Goal: Check status

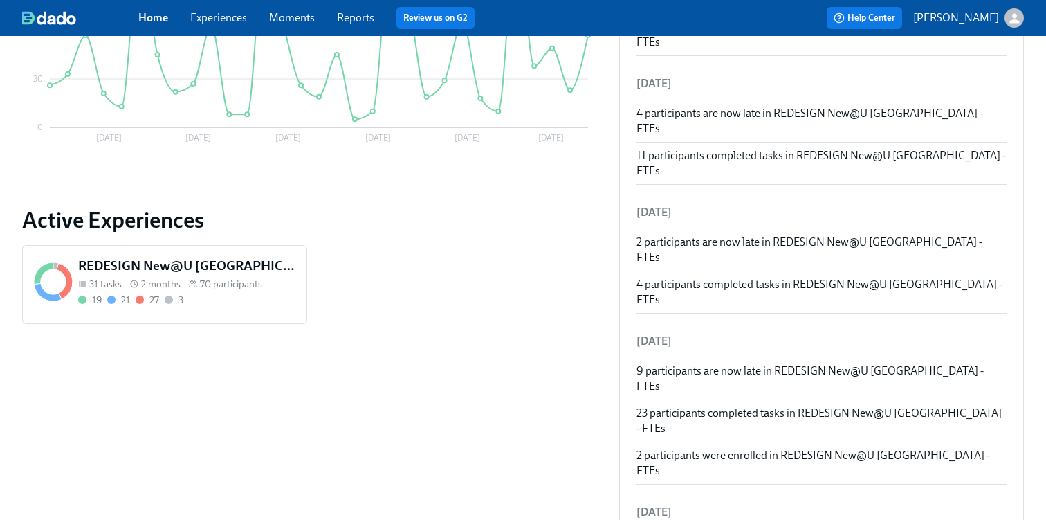
scroll to position [455, 0]
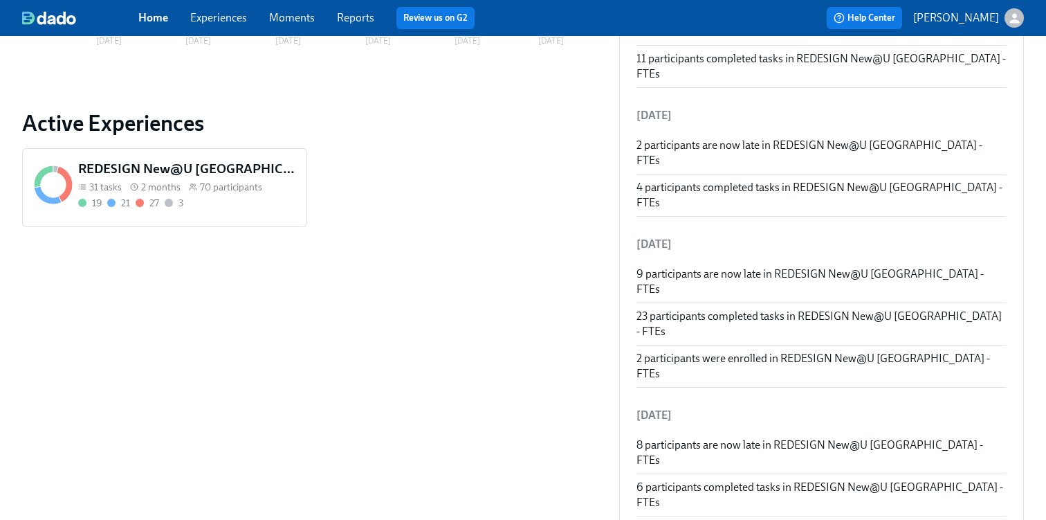
click at [191, 185] on circle at bounding box center [192, 185] width 3 height 3
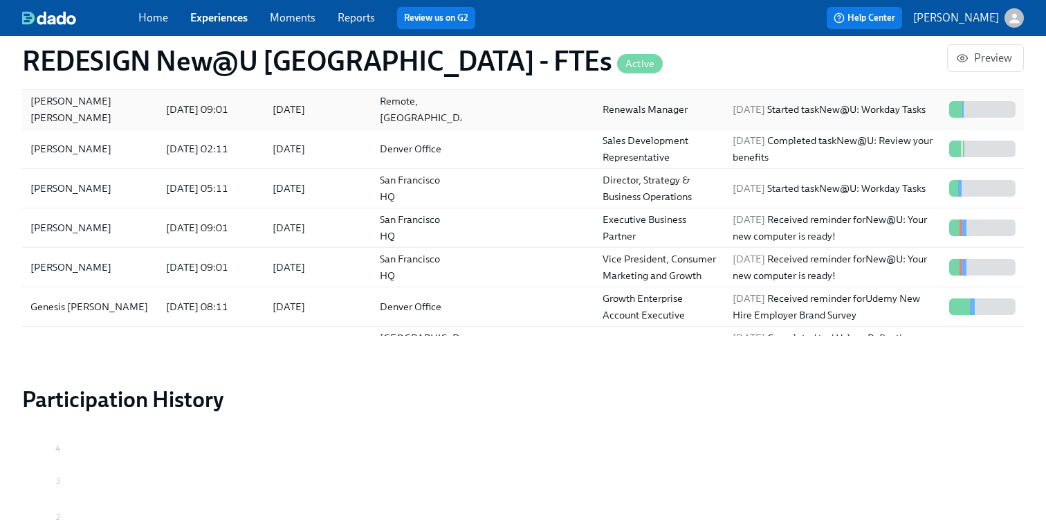
scroll to position [145, 0]
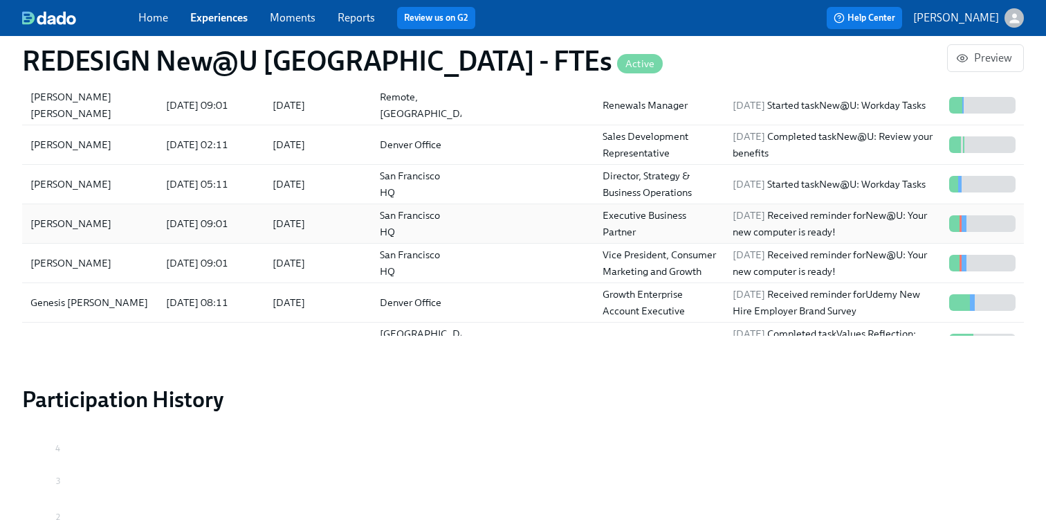
click at [234, 215] on div "[DATE] 09:01" at bounding box center [197, 223] width 73 height 17
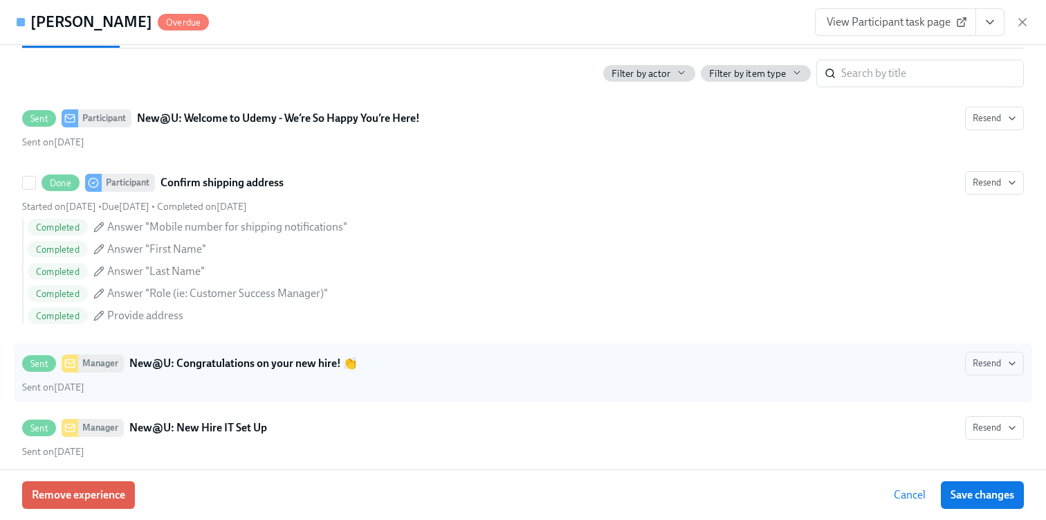
scroll to position [515, 0]
